Goal: Task Accomplishment & Management: Use online tool/utility

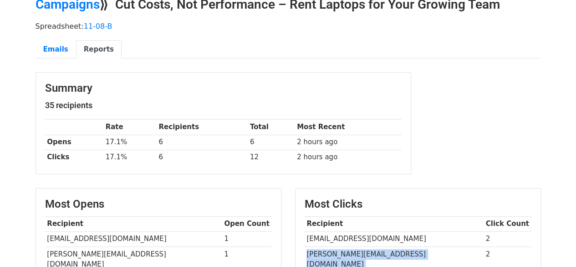
scroll to position [46, 0]
click at [62, 53] on link "Emails" at bounding box center [56, 49] width 41 height 19
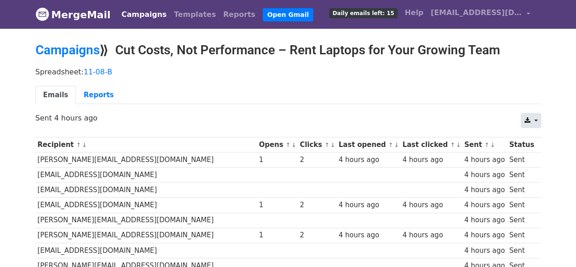
click at [529, 121] on icon at bounding box center [527, 120] width 6 height 6
click at [536, 155] on link "Excel" at bounding box center [542, 156] width 41 height 15
click at [103, 90] on link "Reports" at bounding box center [99, 95] width 46 height 19
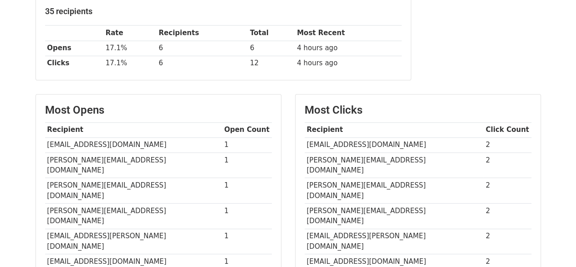
scroll to position [137, 0]
